Goal: Check status: Verify the current state of an ongoing process or item

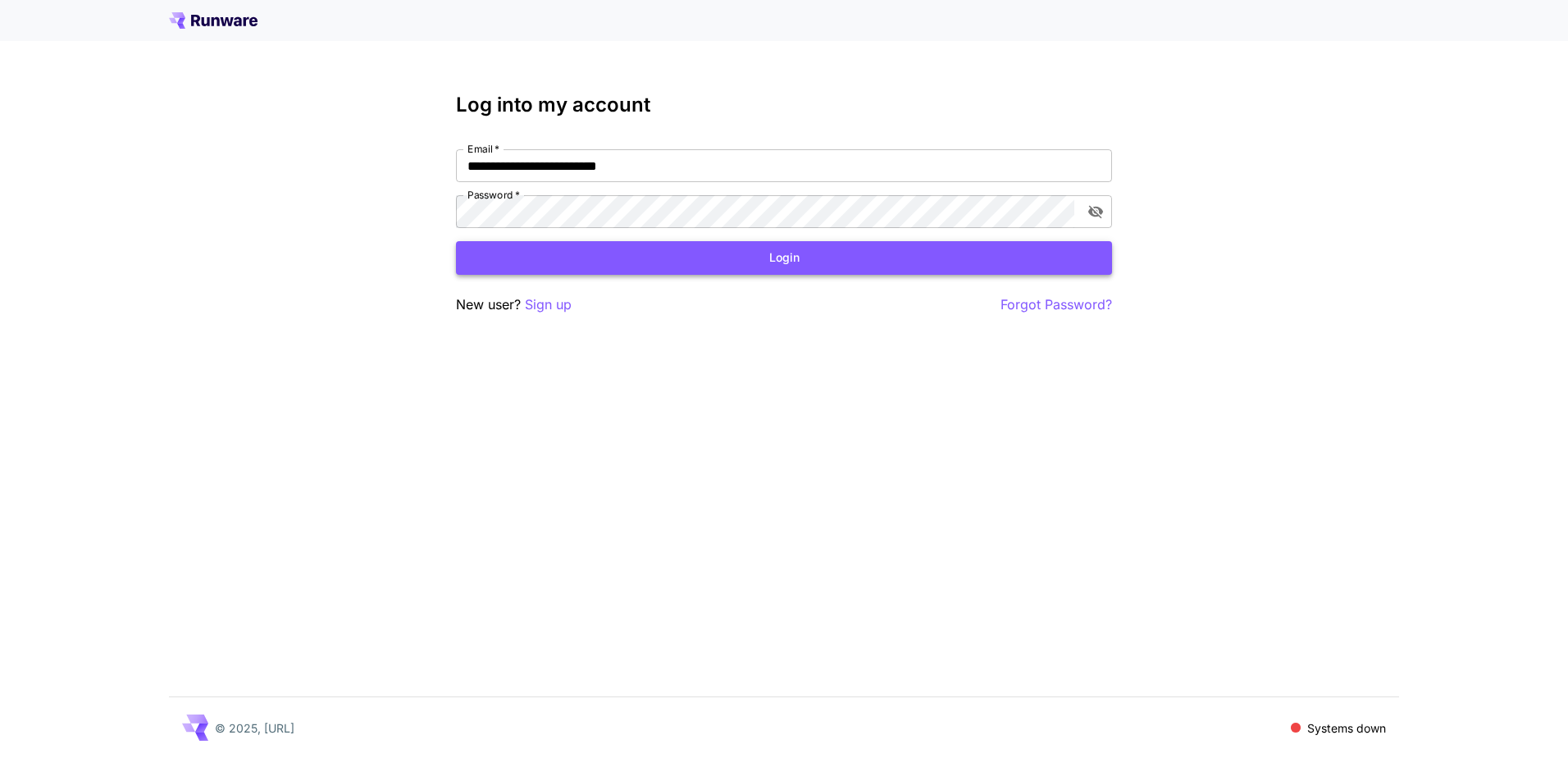
click at [765, 258] on button "Login" at bounding box center [784, 258] width 657 height 33
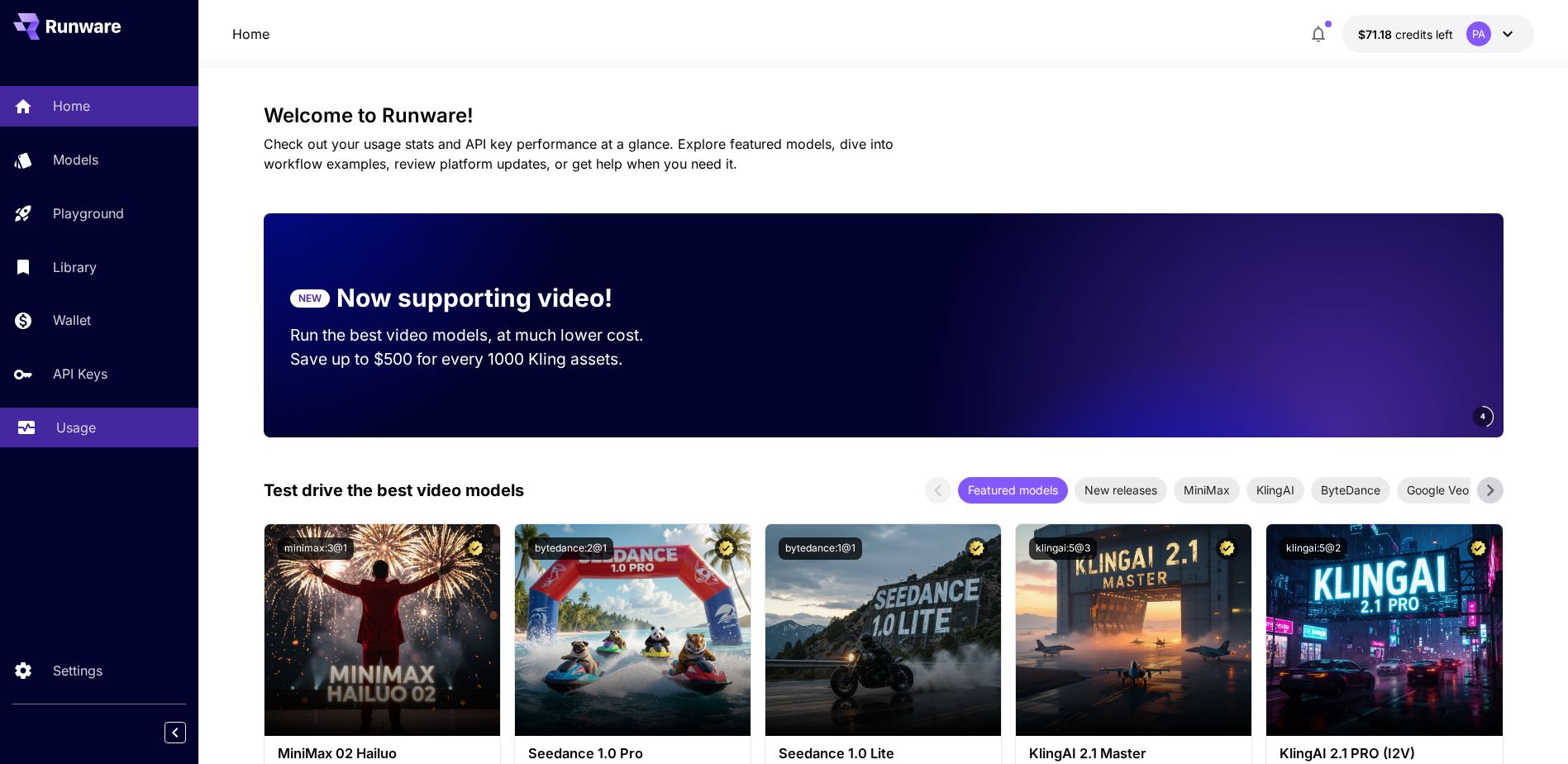
click at [136, 430] on div "Usage" at bounding box center [121, 428] width 129 height 20
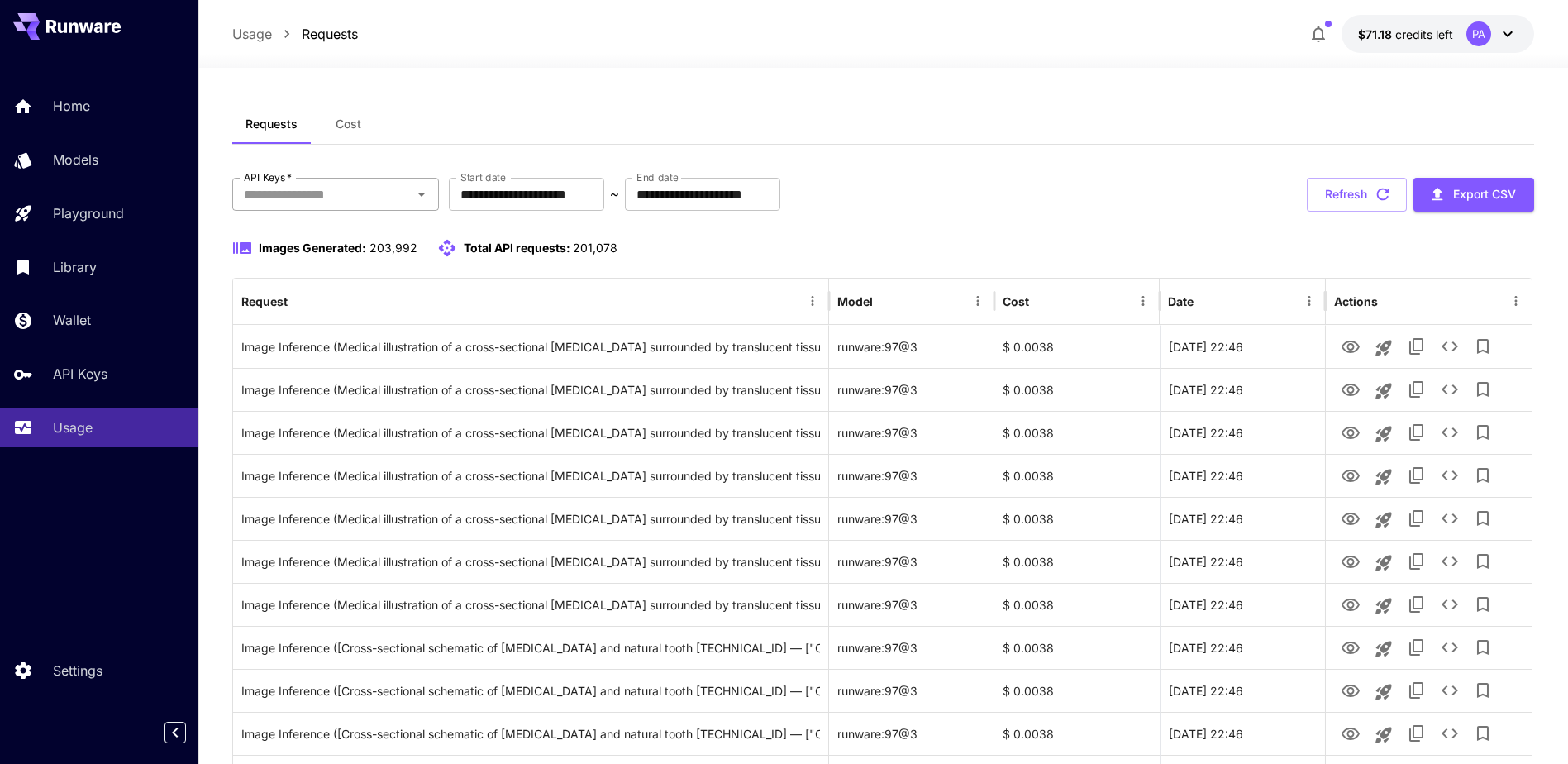
click at [323, 191] on input "API Keys   *" at bounding box center [321, 193] width 170 height 23
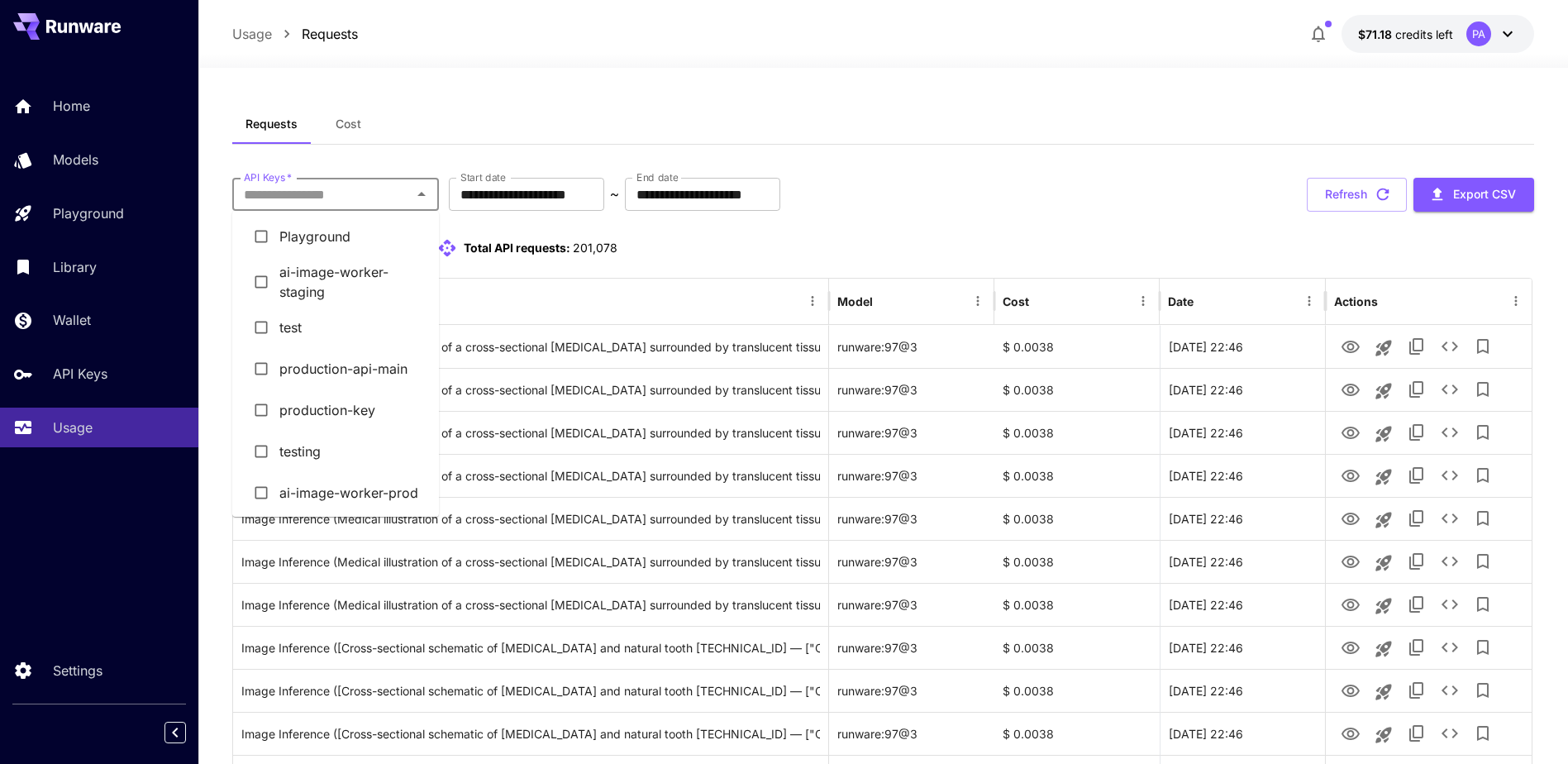
scroll to position [55, 0]
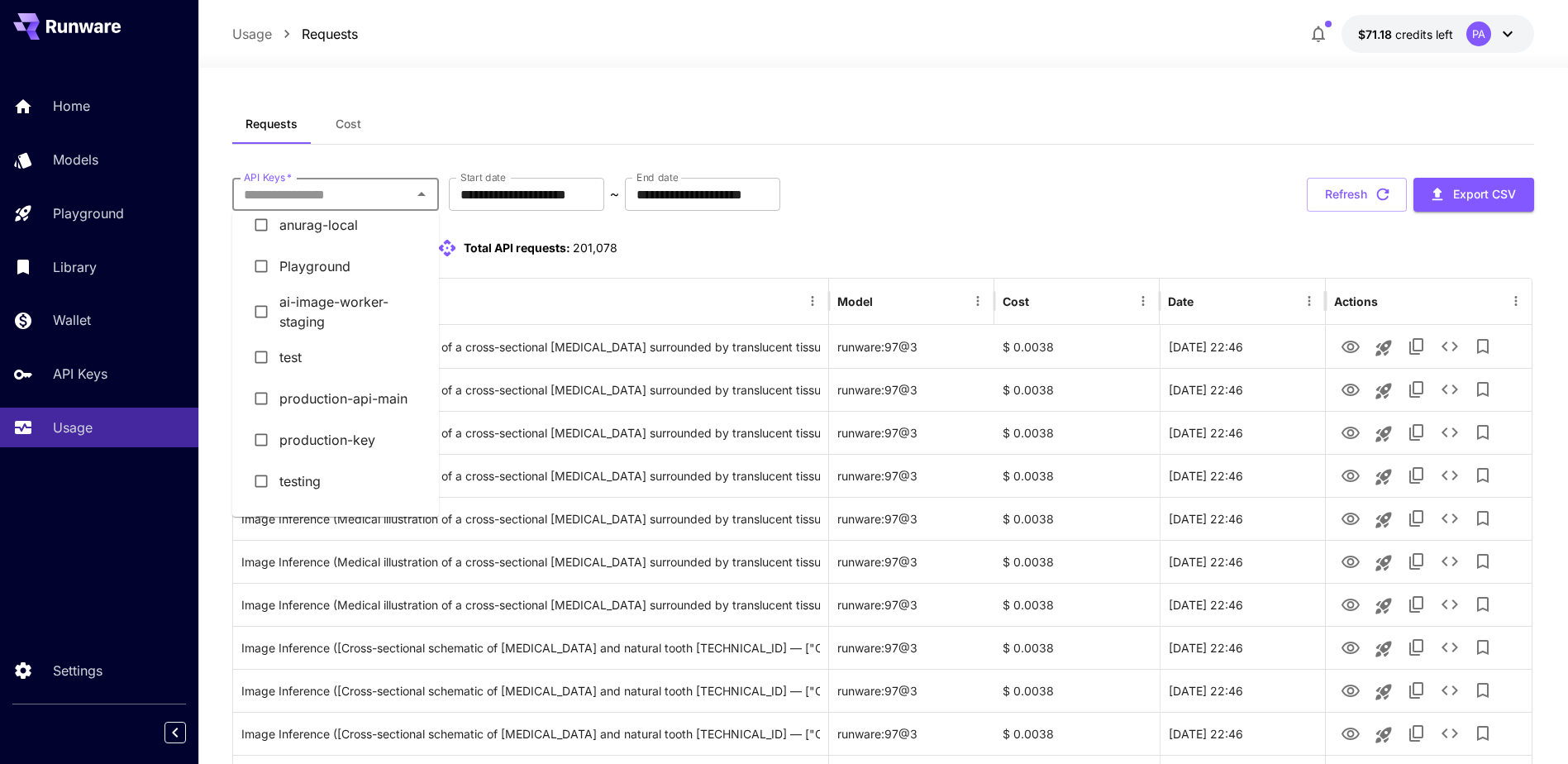
click at [352, 430] on li "production-key" at bounding box center [335, 440] width 206 height 42
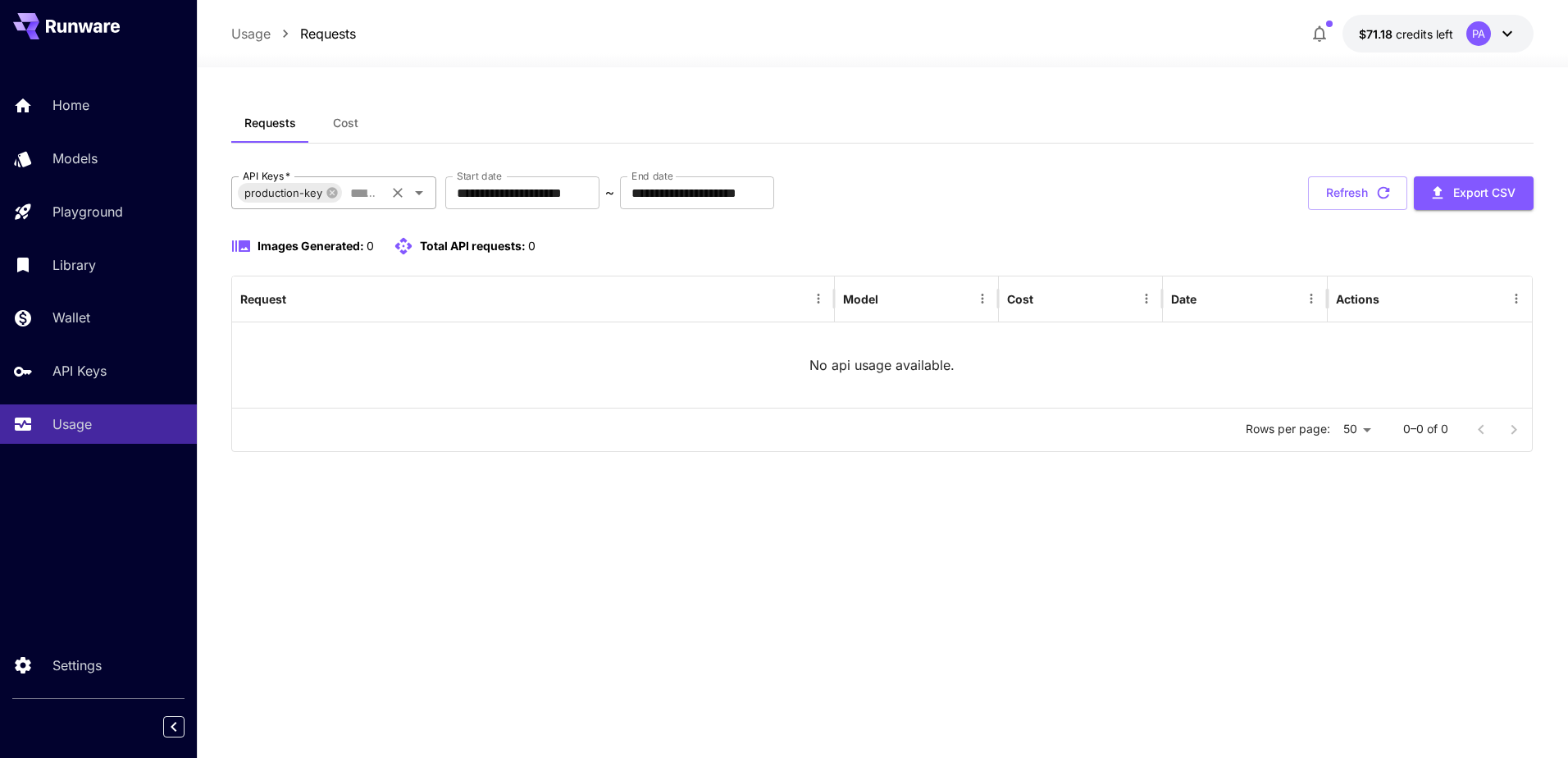
click at [402, 198] on icon "Clear" at bounding box center [398, 192] width 17 height 17
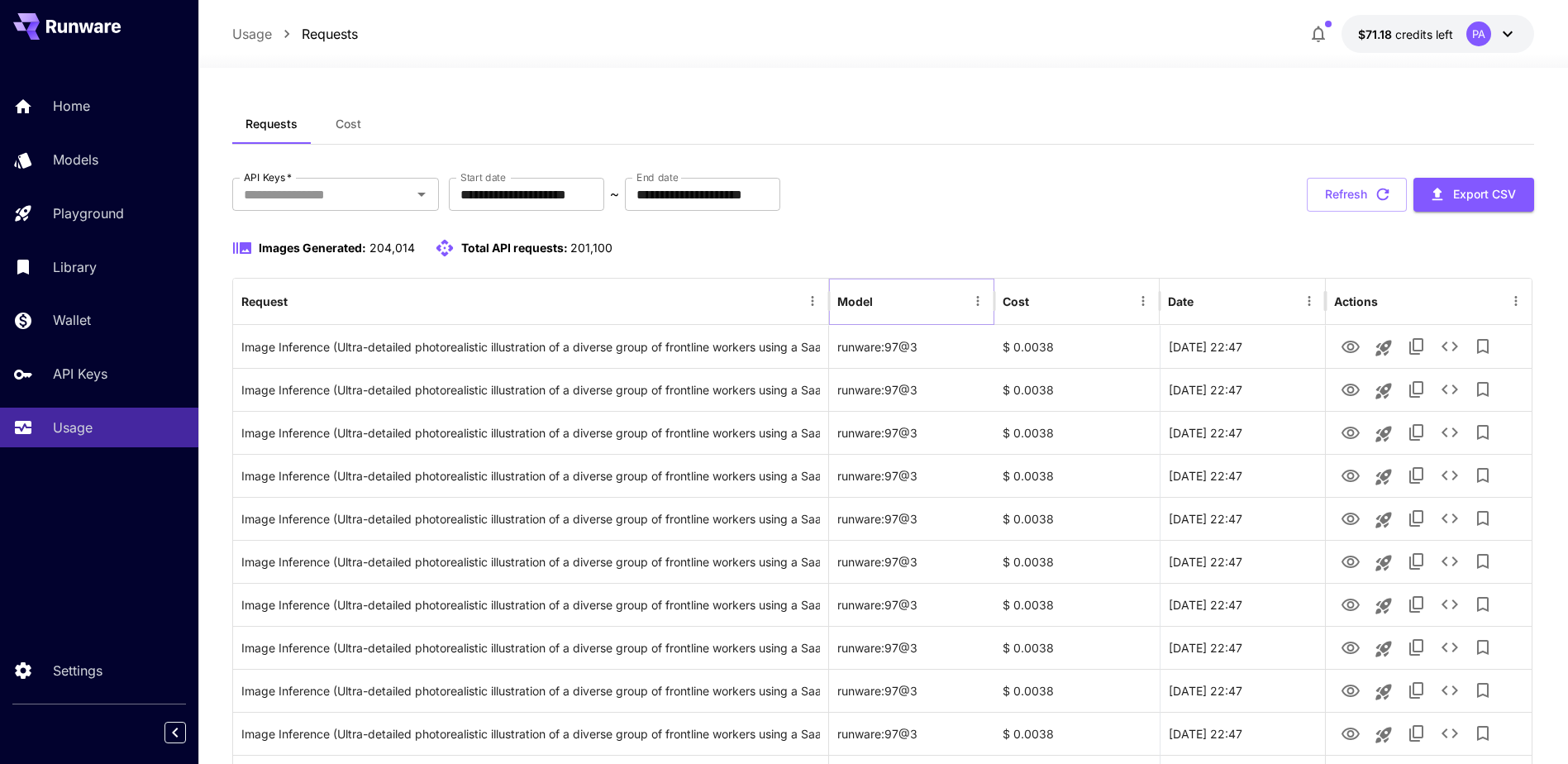
click at [975, 296] on icon "Menu" at bounding box center [977, 301] width 15 height 15
click at [940, 271] on div "Images Generated: 204,014 Total API requests: 201,100" at bounding box center [883, 258] width 1301 height 40
click at [888, 295] on icon "Sort" at bounding box center [886, 301] width 15 height 15
click at [888, 311] on button "Sort" at bounding box center [886, 301] width 23 height 23
click at [888, 304] on icon "Sort" at bounding box center [886, 301] width 10 height 10
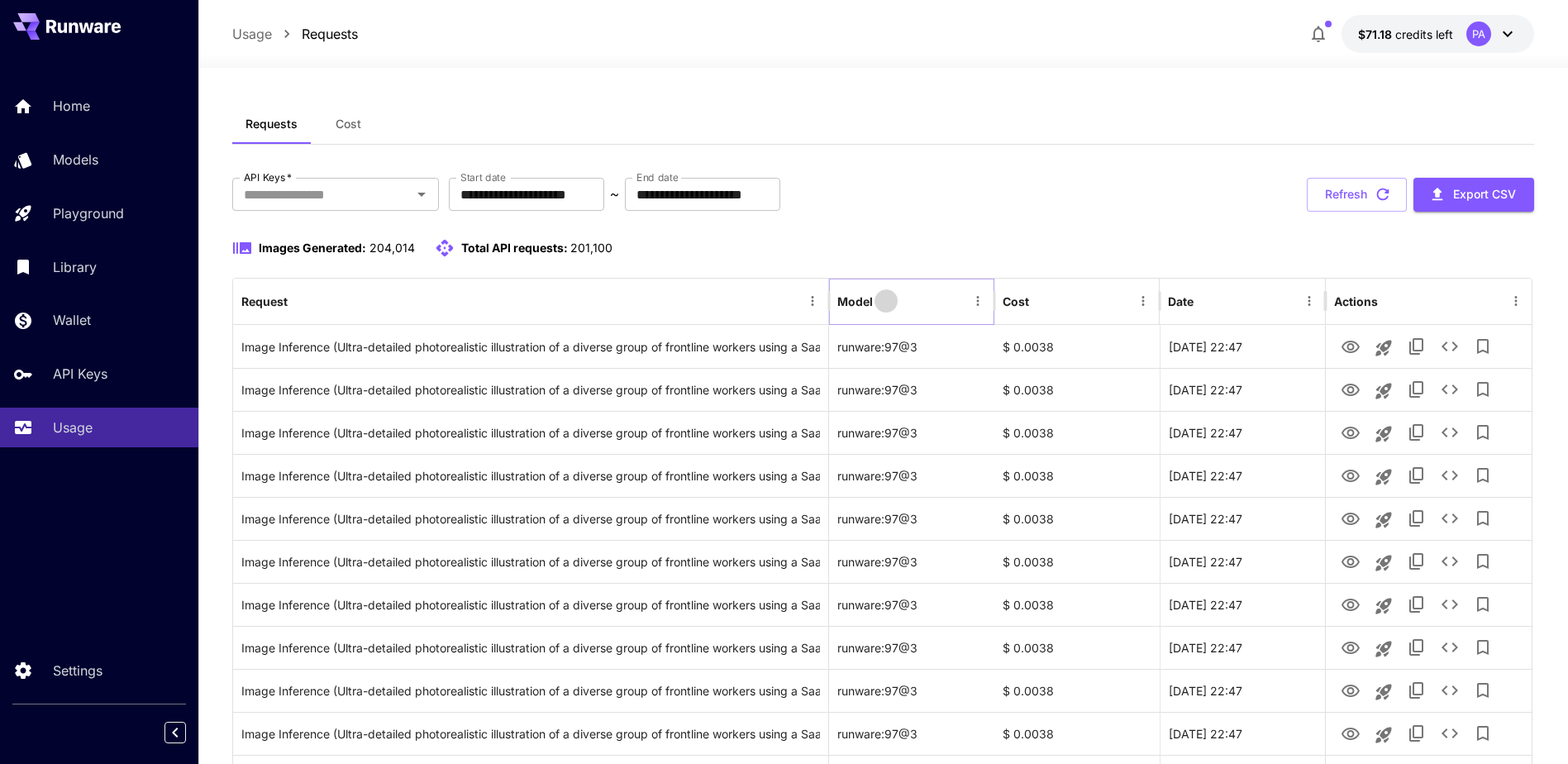
click at [888, 304] on icon "Sort" at bounding box center [886, 301] width 15 height 15
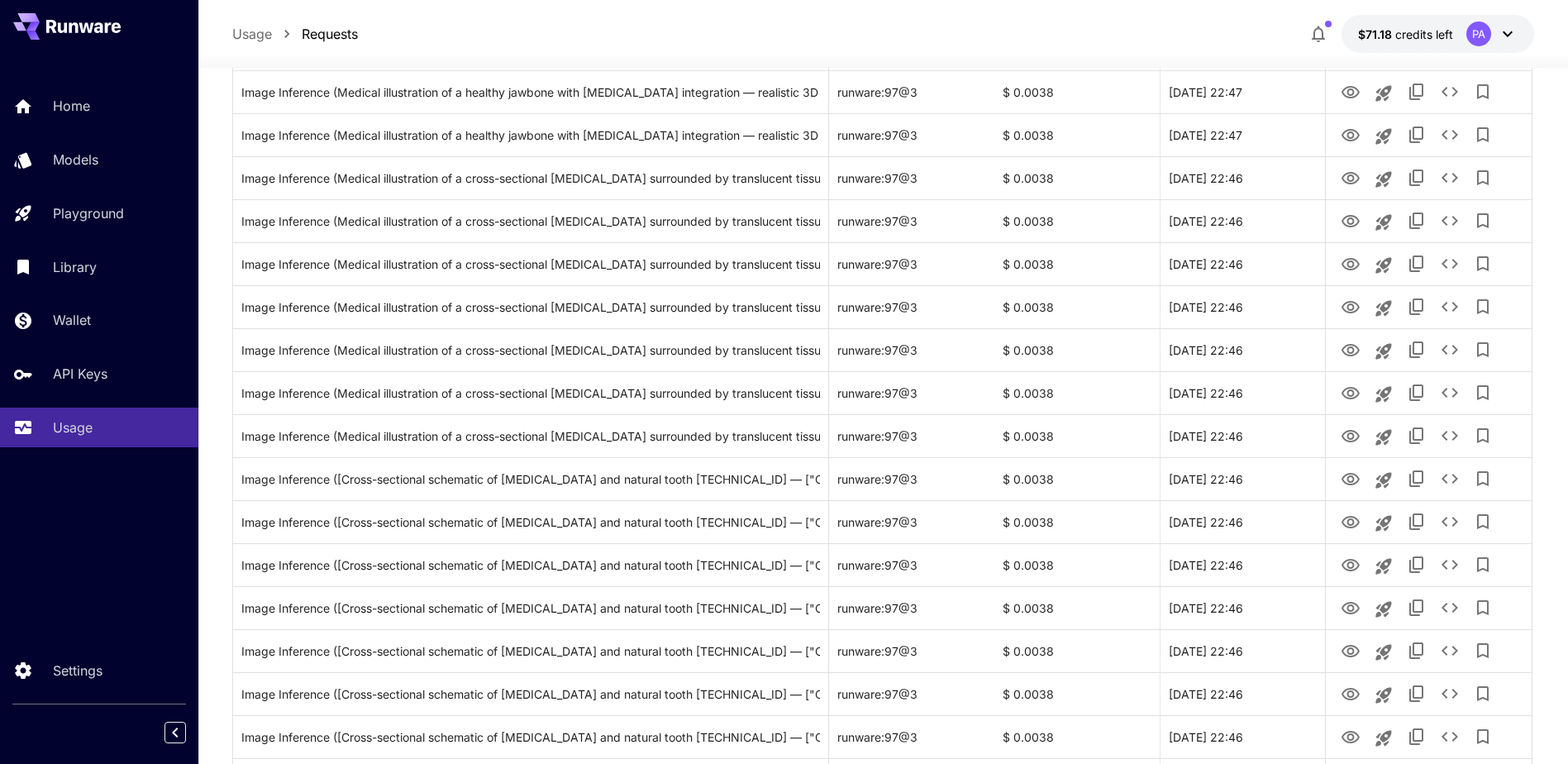
scroll to position [1805, 0]
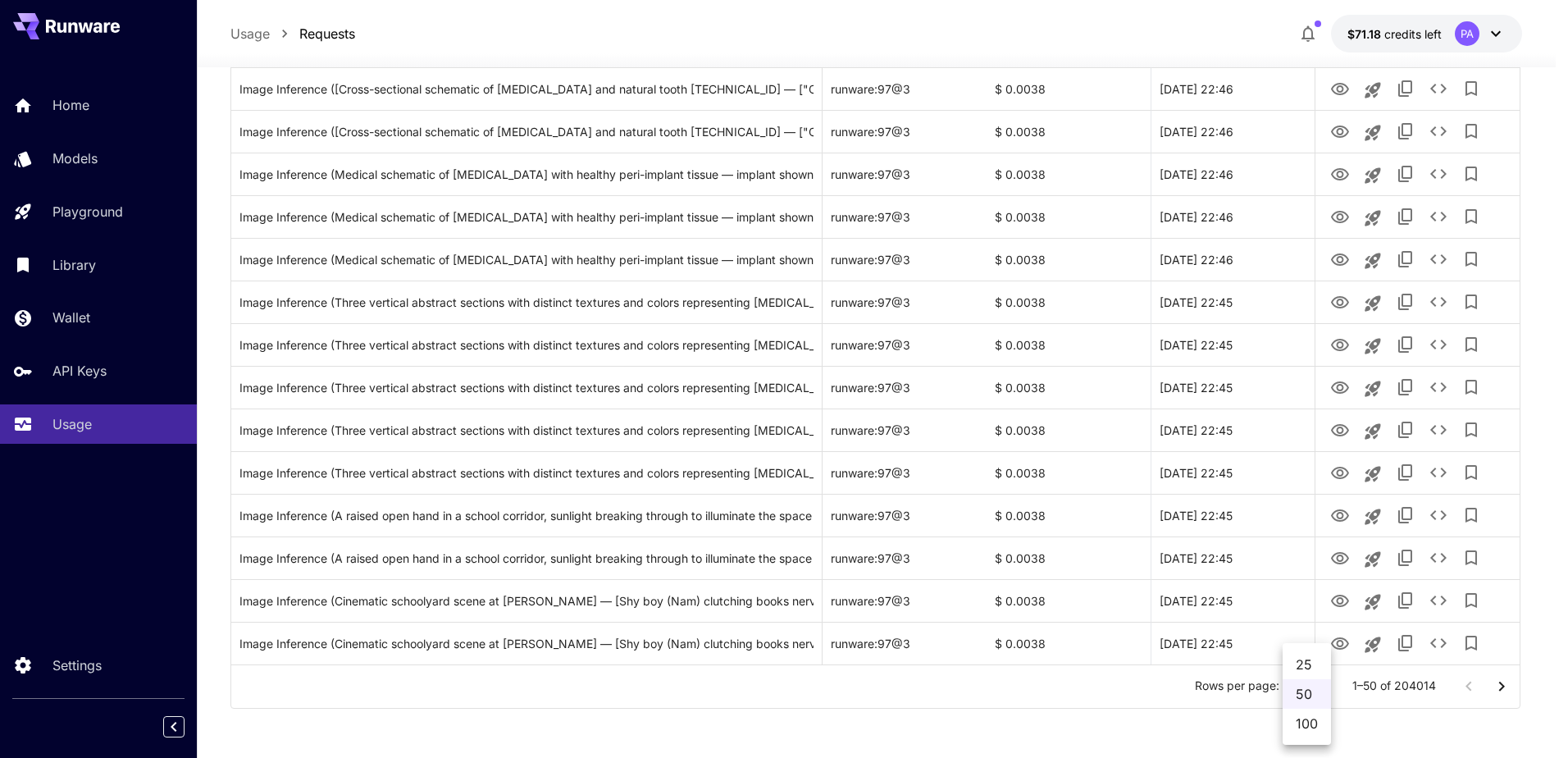
click at [1309, 726] on li "100" at bounding box center [1306, 724] width 48 height 30
type input "***"
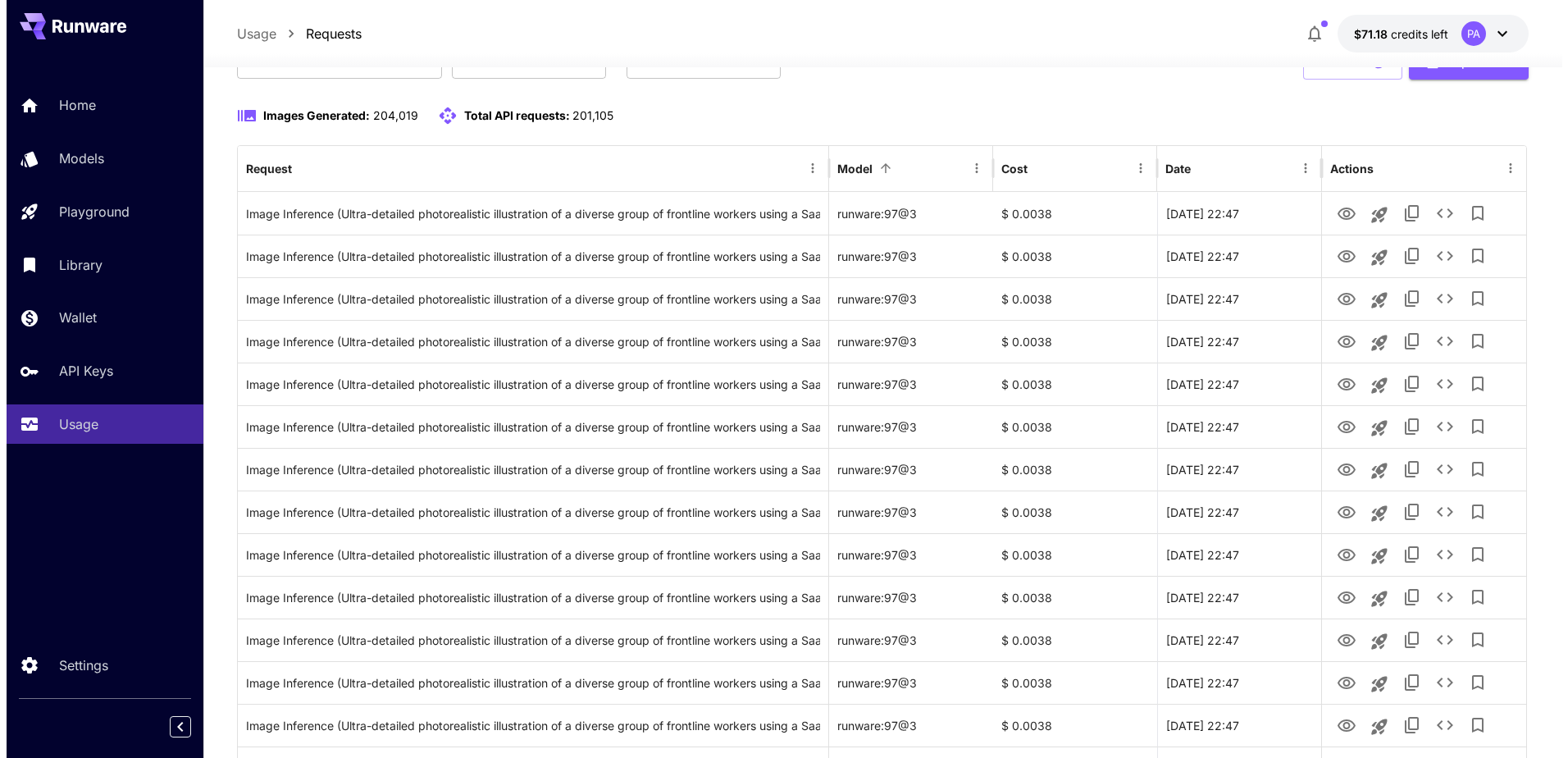
scroll to position [0, 0]
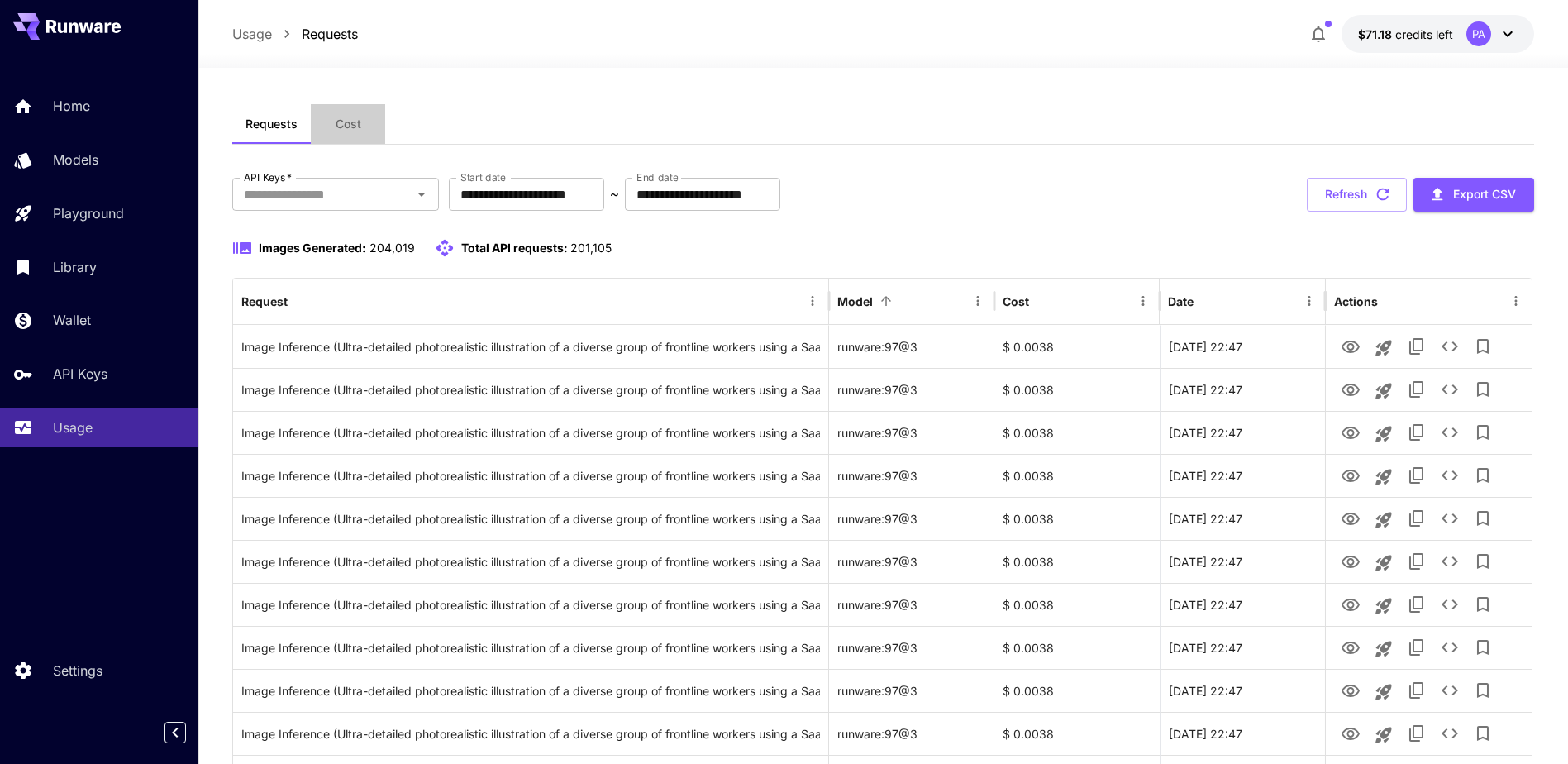
click at [329, 113] on button "Cost" at bounding box center [347, 124] width 74 height 40
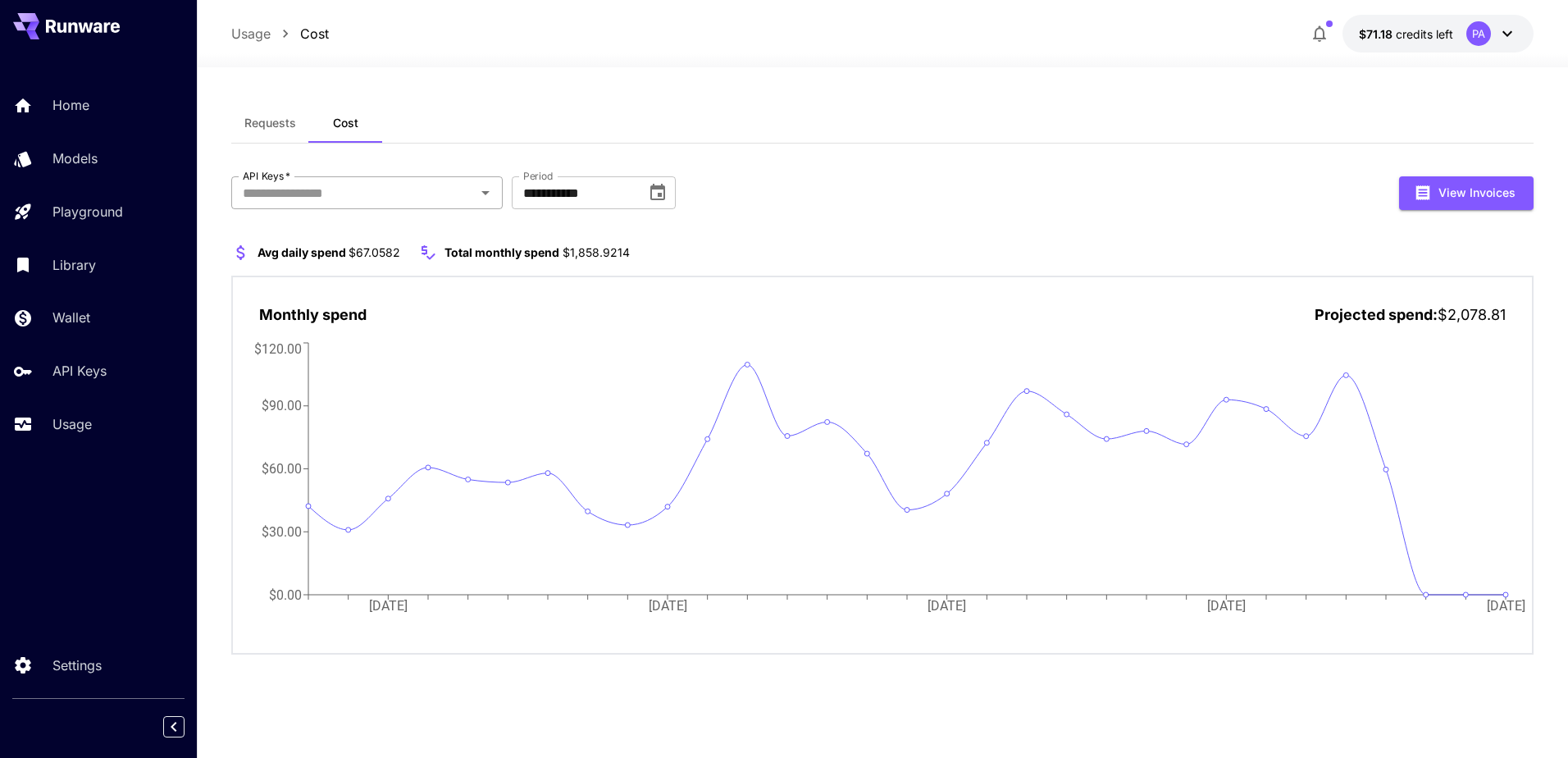
click at [460, 203] on input "API Keys   *" at bounding box center [353, 192] width 234 height 23
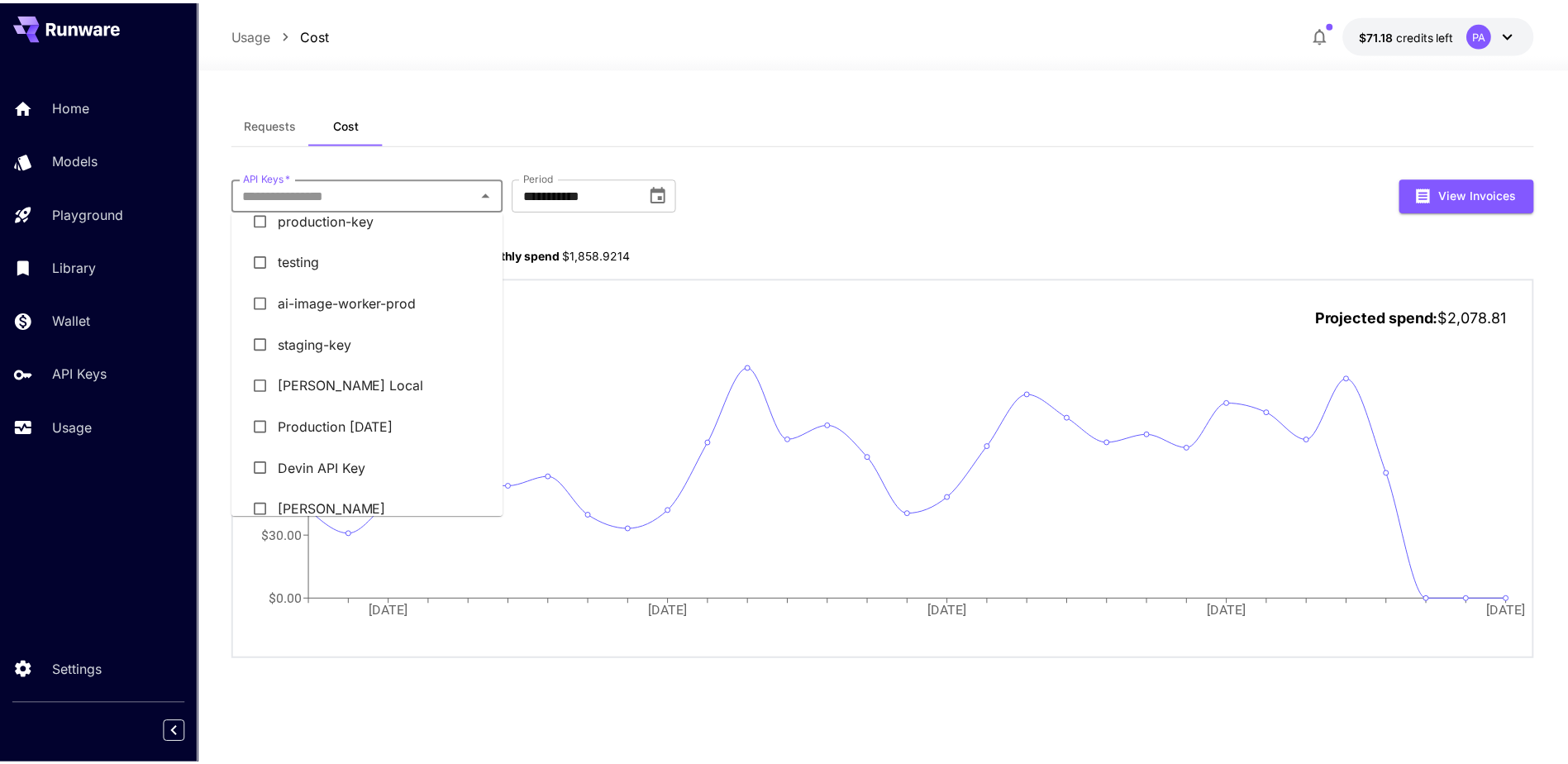
scroll to position [286, 0]
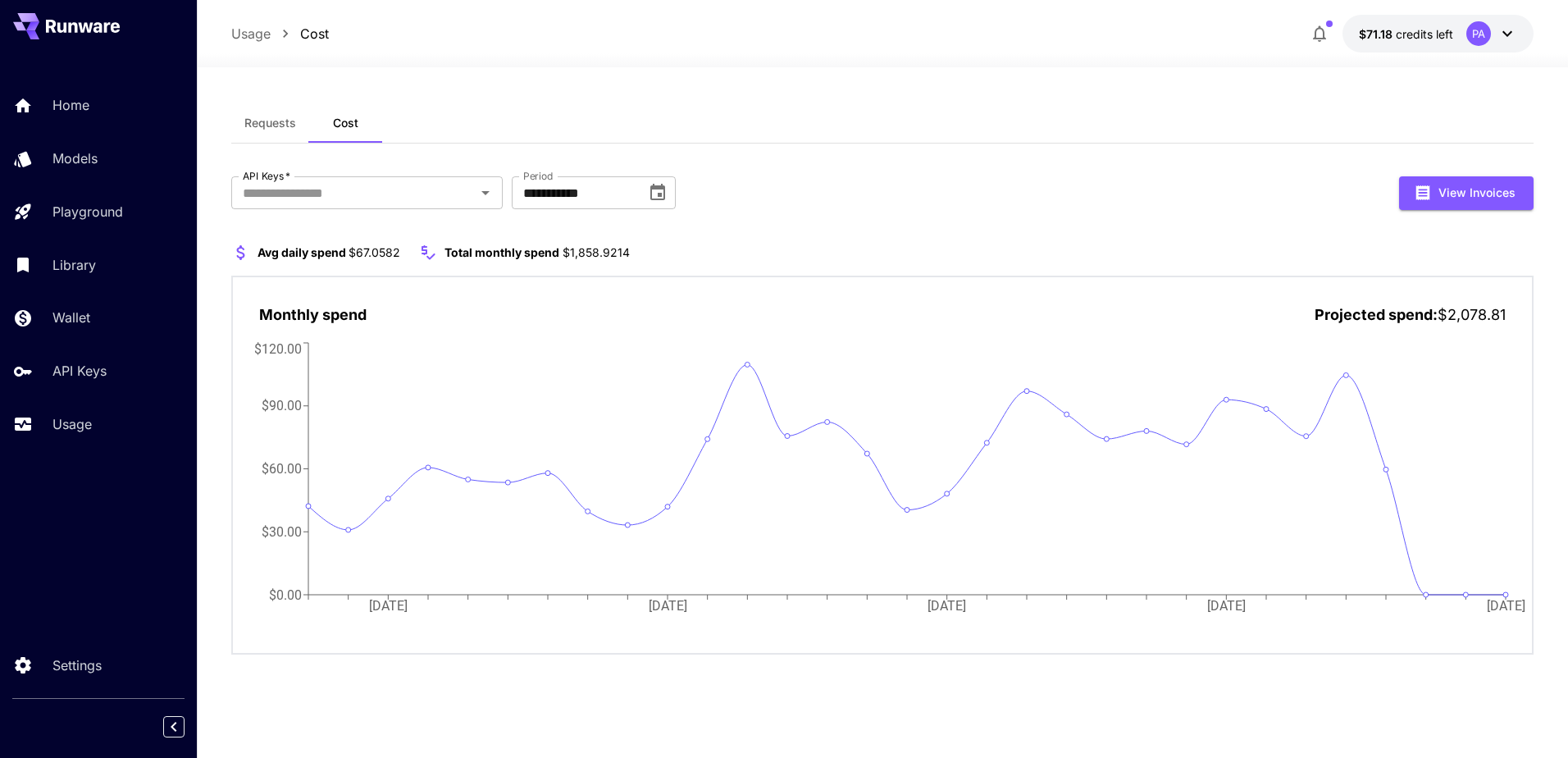
click at [833, 248] on section "Avg daily spend $67.0582 Total monthly spend $1,858.9214" at bounding box center [882, 253] width 1302 height 20
click at [264, 136] on button "Requests" at bounding box center [270, 123] width 78 height 39
